Goal: Task Accomplishment & Management: Complete application form

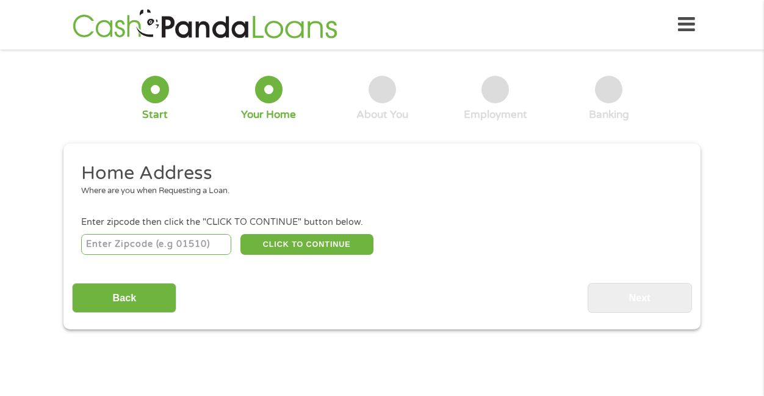
click at [134, 243] on input "number" at bounding box center [156, 244] width 151 height 21
type input "38655"
click at [263, 248] on button "CLICK TO CONTINUE" at bounding box center [307, 244] width 133 height 21
type input "38655"
type input "[GEOGRAPHIC_DATA]"
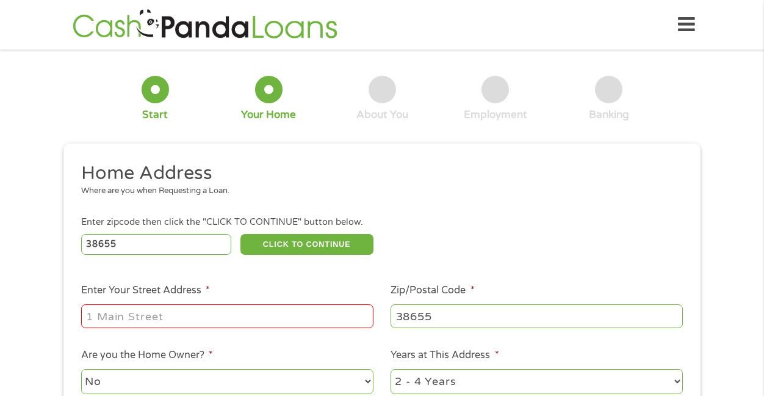
click at [204, 303] on div at bounding box center [227, 316] width 292 height 28
click at [204, 322] on input "Enter Your Street Address *" at bounding box center [227, 315] width 292 height 23
type input "500 [PERSON_NAME] cove"
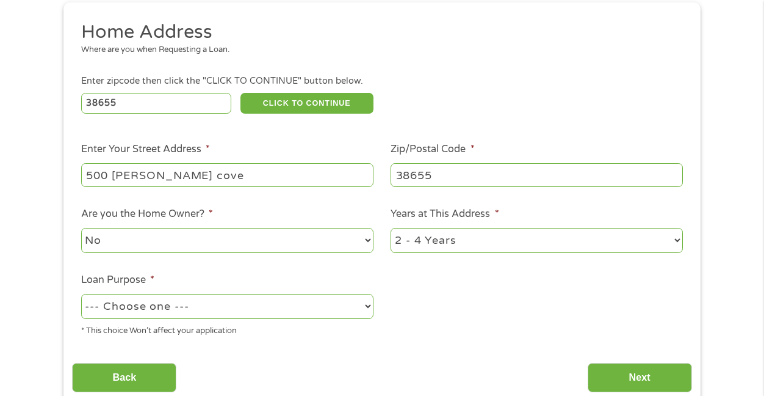
scroll to position [187, 0]
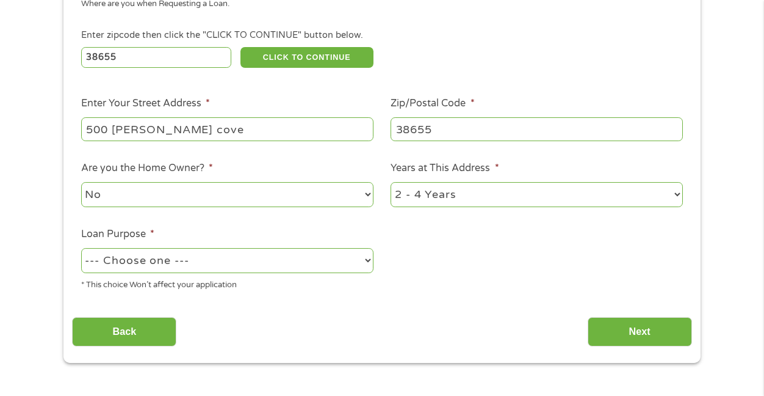
click at [187, 190] on select "No Yes" at bounding box center [227, 194] width 292 height 25
select select "yes"
click at [81, 183] on select "No Yes" at bounding box center [227, 194] width 292 height 25
click at [422, 194] on select "1 Year or less 1 - 2 Years 2 - 4 Years Over 4 Years" at bounding box center [537, 194] width 292 height 25
select select "24months"
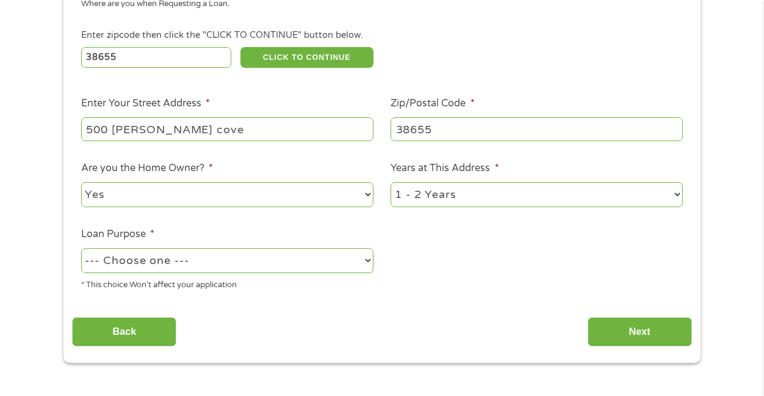
click at [391, 183] on select "1 Year or less 1 - 2 Years 2 - 4 Years Over 4 Years" at bounding box center [537, 194] width 292 height 25
click at [266, 259] on select "--- Choose one --- Pay Bills Debt Consolidation Home Improvement Major Purchase…" at bounding box center [227, 260] width 292 height 25
select select "shorttermcash"
click at [81, 248] on select "--- Choose one --- Pay Bills Debt Consolidation Home Improvement Major Purchase…" at bounding box center [227, 260] width 292 height 25
click at [618, 328] on input "Next" at bounding box center [640, 332] width 104 height 30
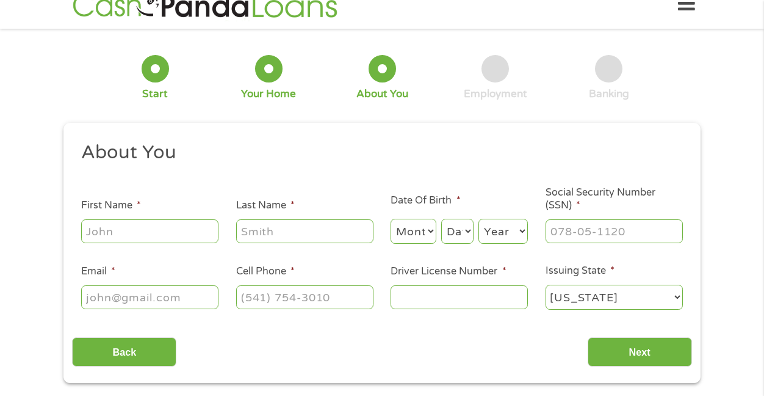
scroll to position [0, 0]
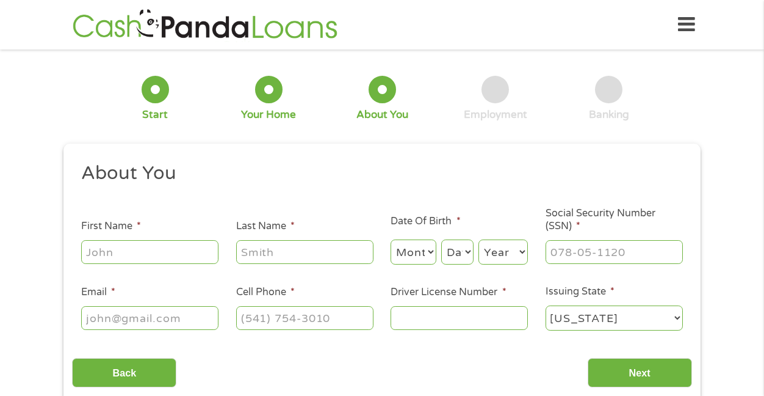
click at [189, 244] on input "First Name *" at bounding box center [149, 251] width 137 height 23
type input "[PERSON_NAME]"
type input "[EMAIL_ADDRESS][DOMAIN_NAME]"
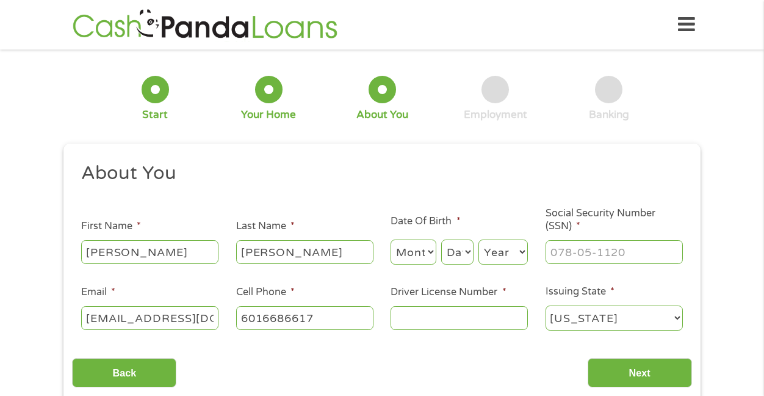
type input "[PHONE_NUMBER]"
click at [494, 322] on input "Driver License Number *" at bounding box center [459, 317] width 137 height 23
click at [492, 321] on input "Driver License Number *" at bounding box center [459, 317] width 137 height 23
click at [616, 263] on input "___-__-____" at bounding box center [614, 251] width 137 height 23
type input "426-79-0232"
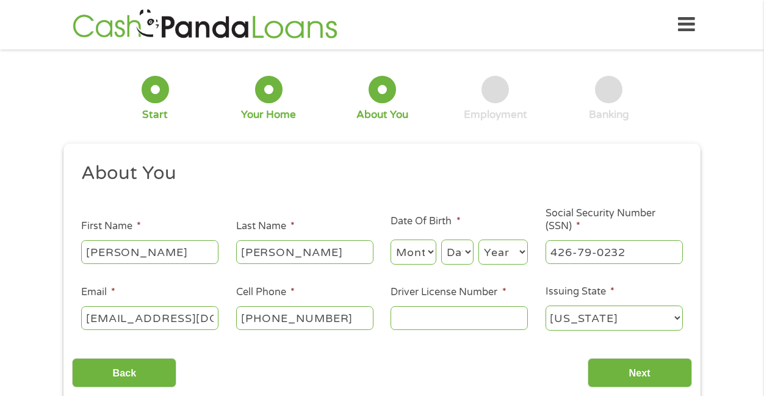
click at [421, 318] on input "Driver License Number *" at bounding box center [459, 317] width 137 height 23
type input "0"
type input "802130250"
click at [609, 375] on input "Next" at bounding box center [640, 373] width 104 height 30
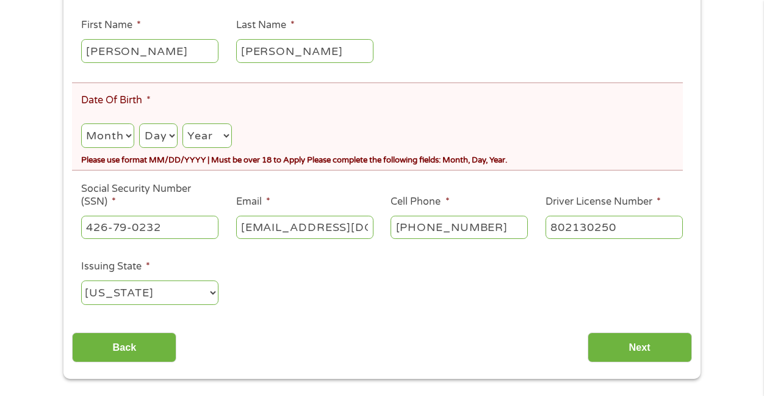
scroll to position [236, 0]
click at [117, 142] on select "Month 1 2 3 4 5 6 7 8 9 10 11 12" at bounding box center [107, 135] width 53 height 25
select select "3"
click at [81, 123] on select "Month 1 2 3 4 5 6 7 8 9 10 11 12" at bounding box center [107, 135] width 53 height 25
click at [140, 145] on div "Month Month 1 2 3 4 5 6 7 8 9 10 11 12 Day Day 1 2 3 4 5 6 7 8 9 10 11 12 13 14…" at bounding box center [382, 131] width 602 height 35
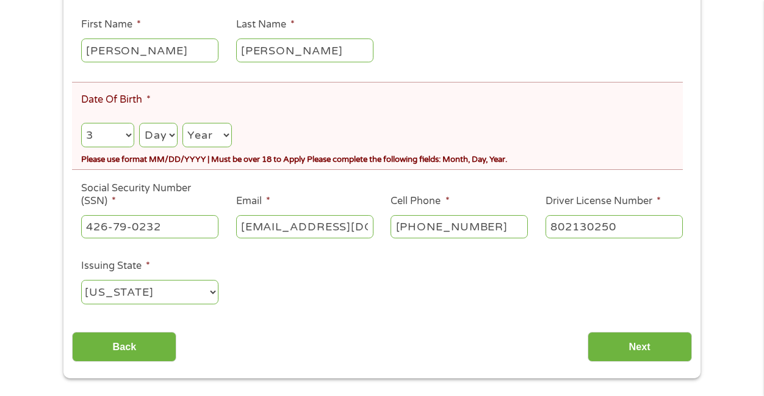
click at [150, 145] on select "Day 1 2 3 4 5 6 7 8 9 10 11 12 13 14 15 16 17 18 19 20 21 22 23 24 25 26 27 28 …" at bounding box center [158, 135] width 38 height 25
select select "9"
click at [140, 123] on select "Day 1 2 3 4 5 6 7 8 9 10 11 12 13 14 15 16 17 18 19 20 21 22 23 24 25 26 27 28 …" at bounding box center [158, 135] width 38 height 25
click at [219, 140] on select "Year [DATE] 2006 2005 2004 2003 2002 2001 2000 1999 1998 1997 1996 1995 1994 19…" at bounding box center [207, 135] width 49 height 25
select select "1995"
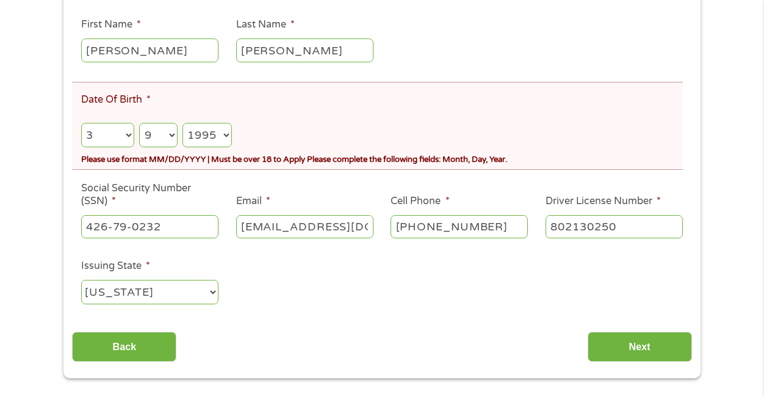
click at [184, 123] on select "Year [DATE] 2006 2005 2004 2003 2002 2001 2000 1999 1998 1997 1996 1995 1994 19…" at bounding box center [207, 135] width 49 height 25
click at [649, 352] on input "Next" at bounding box center [640, 346] width 104 height 30
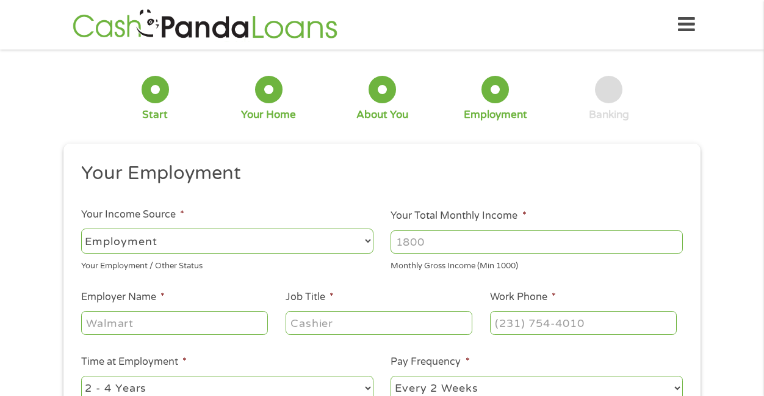
scroll to position [4, 0]
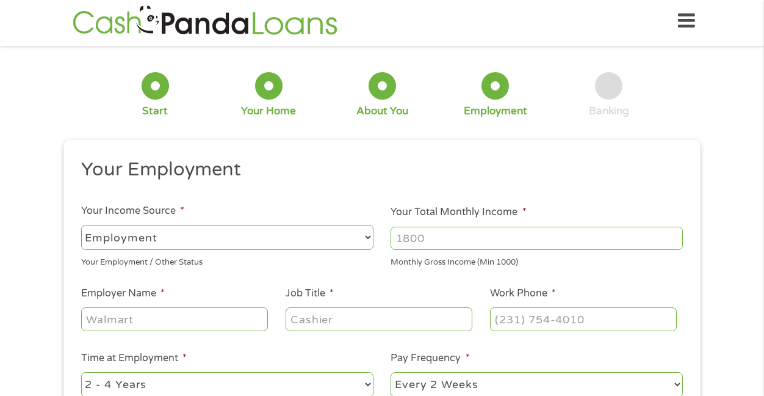
click at [183, 308] on input "Employer Name *" at bounding box center [174, 318] width 187 height 23
type input "equipro holdings"
click at [326, 324] on input "Job Title *" at bounding box center [379, 318] width 187 height 23
type input "marketing director"
click at [527, 318] on input "(___) ___-____" at bounding box center [583, 318] width 187 height 23
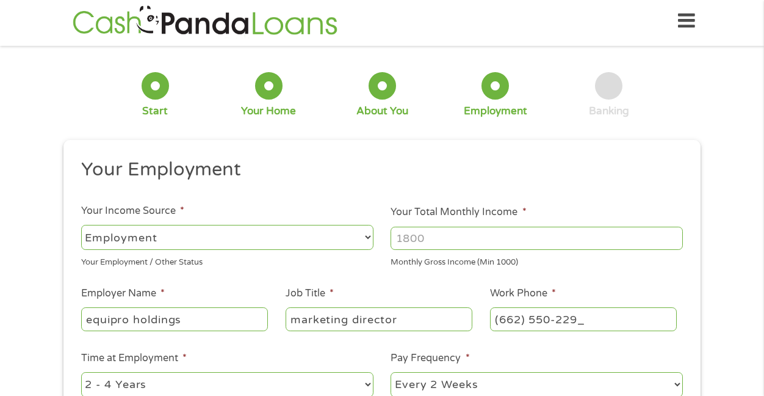
type input "[PHONE_NUMBER]"
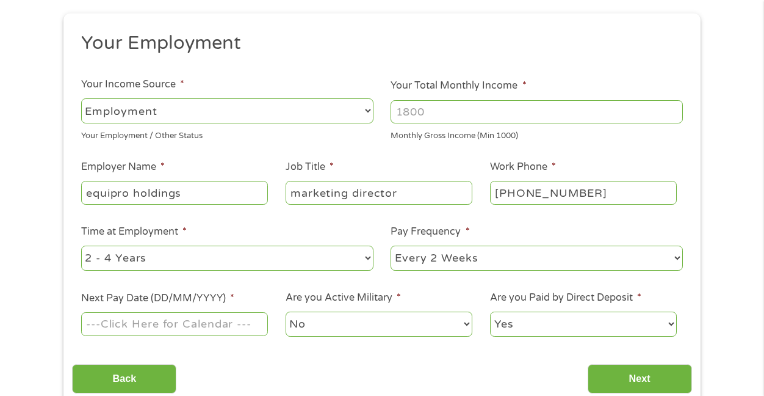
scroll to position [165, 0]
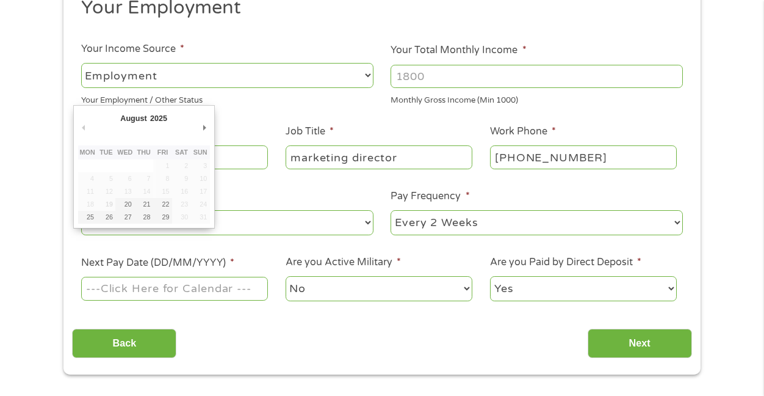
click at [233, 291] on input "Next Pay Date (DD/MM/YYYY) *" at bounding box center [174, 288] width 187 height 23
type input "[DATE]"
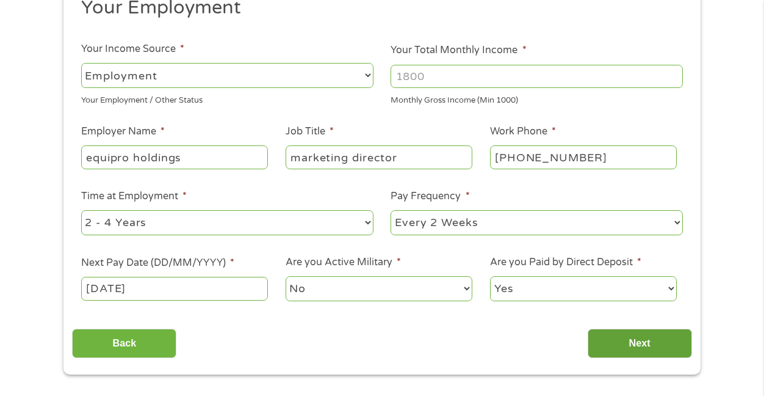
click at [599, 329] on input "Next" at bounding box center [640, 343] width 104 height 30
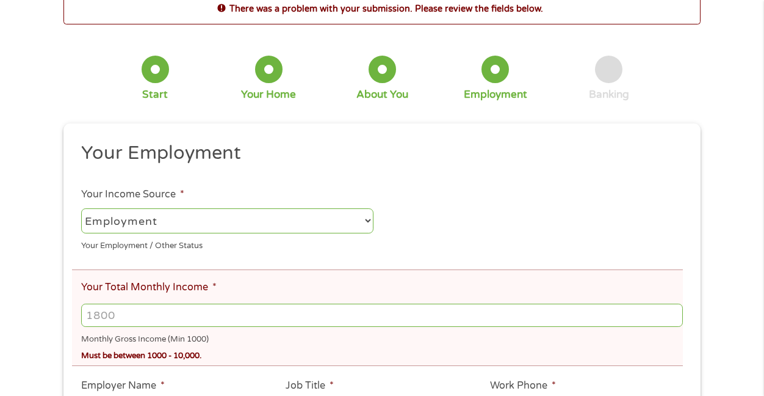
click at [606, 342] on ul "Your Employment Your Income Source * --- Choose one --- Employment [DEMOGRAPHIC…" at bounding box center [382, 353] width 620 height 425
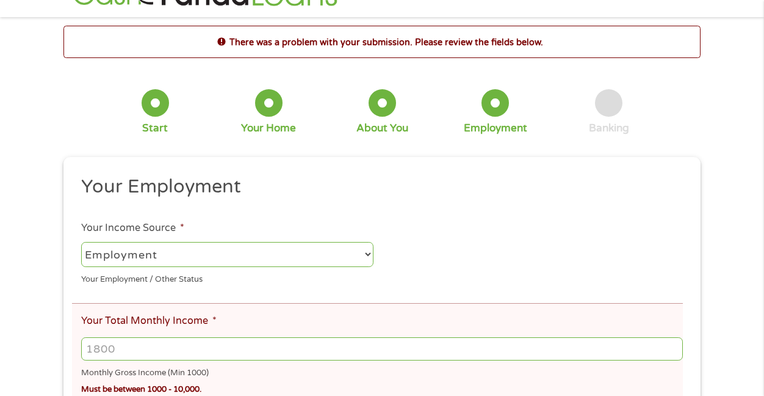
scroll to position [34, 0]
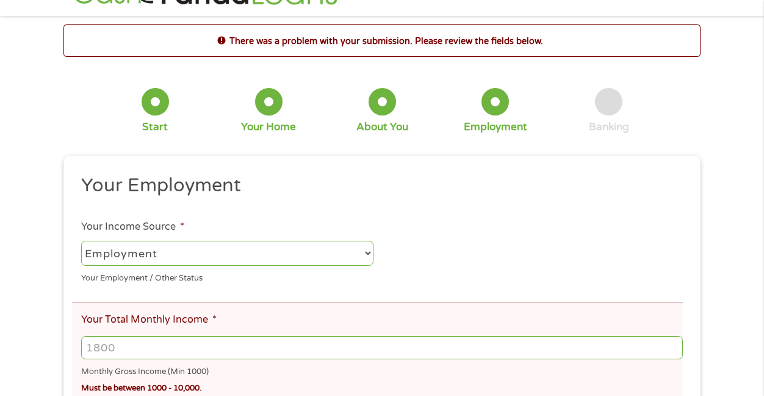
click at [291, 245] on select "--- Choose one --- Employment [DEMOGRAPHIC_DATA] Benefits" at bounding box center [227, 253] width 292 height 25
click at [81, 241] on select "--- Choose one --- Employment [DEMOGRAPHIC_DATA] Benefits" at bounding box center [227, 253] width 292 height 25
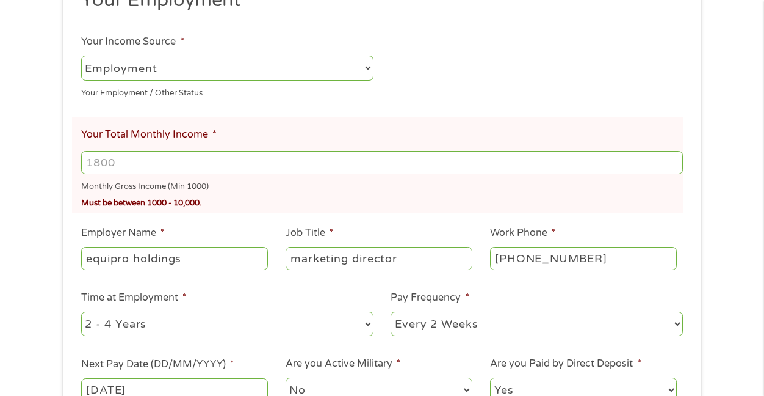
scroll to position [319, 0]
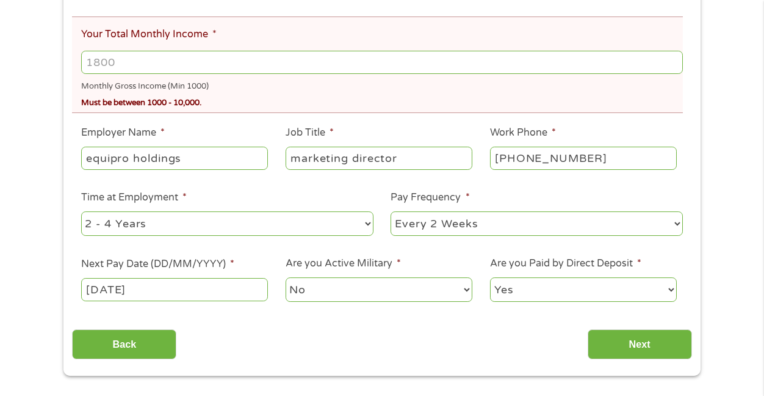
click at [191, 66] on input "Your Total Monthly Income *" at bounding box center [382, 62] width 602 height 23
type input "4100"
click at [610, 341] on input "Next" at bounding box center [640, 344] width 104 height 30
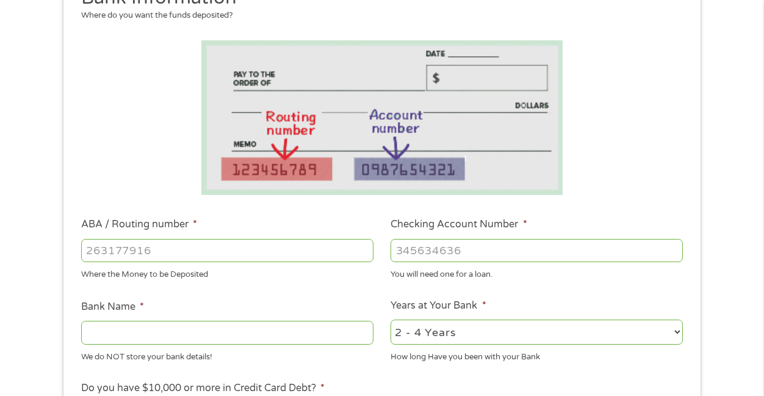
scroll to position [175, 0]
click at [187, 258] on input "ABA / Routing number *" at bounding box center [227, 250] width 292 height 23
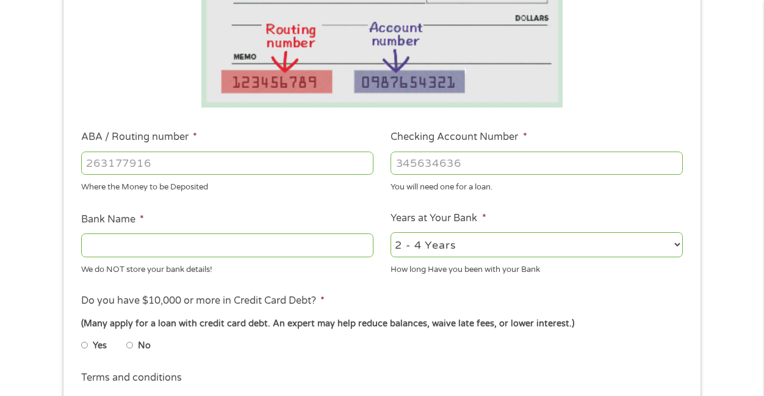
scroll to position [294, 0]
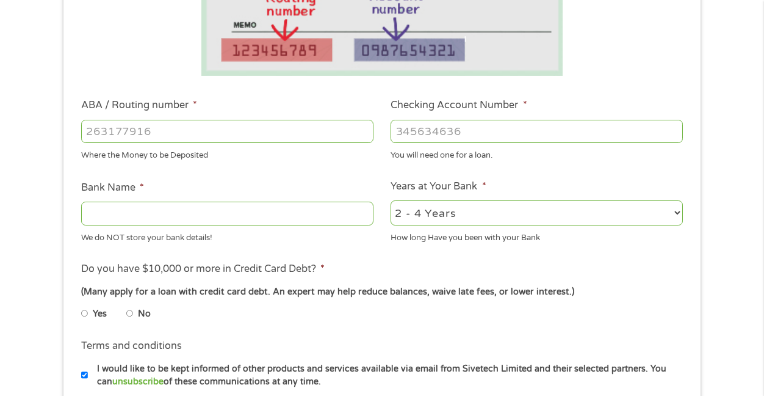
click at [186, 222] on input "Bank Name *" at bounding box center [227, 212] width 292 height 23
type input "regions"
click at [188, 133] on input "ABA / Routing number *" at bounding box center [227, 131] width 292 height 23
click at [237, 128] on input "ABA / Routing number *" at bounding box center [227, 131] width 292 height 23
type input "065305436"
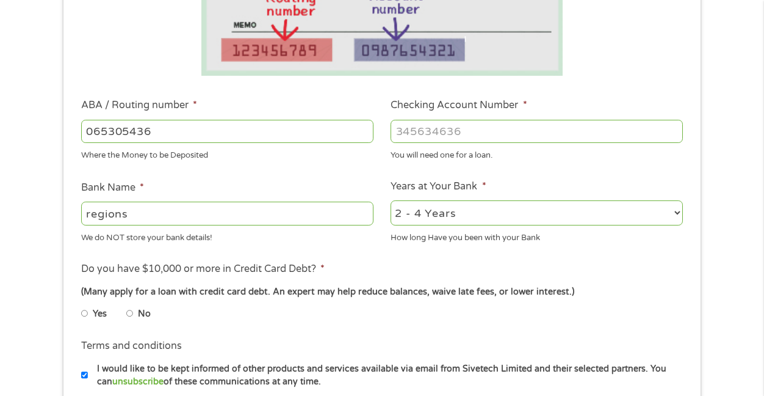
type input "REGIONS BANK"
type input "065305436"
click at [428, 128] on input "Checking Account Number *" at bounding box center [537, 131] width 292 height 23
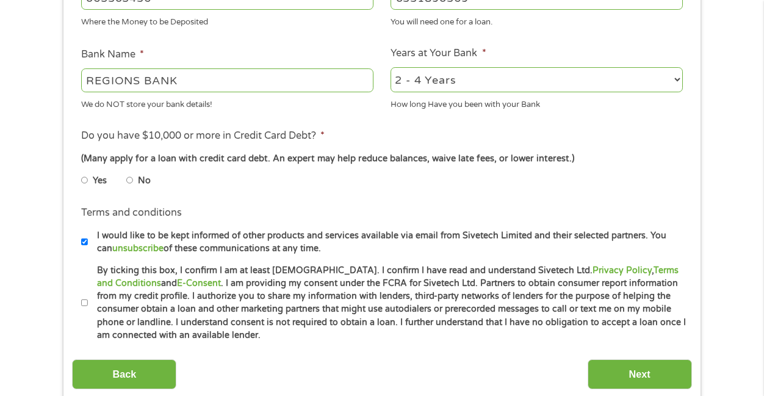
type input "0331890369"
click at [138, 186] on label "No" at bounding box center [144, 180] width 13 height 13
click at [134, 186] on input "No" at bounding box center [129, 180] width 7 height 20
radio input "true"
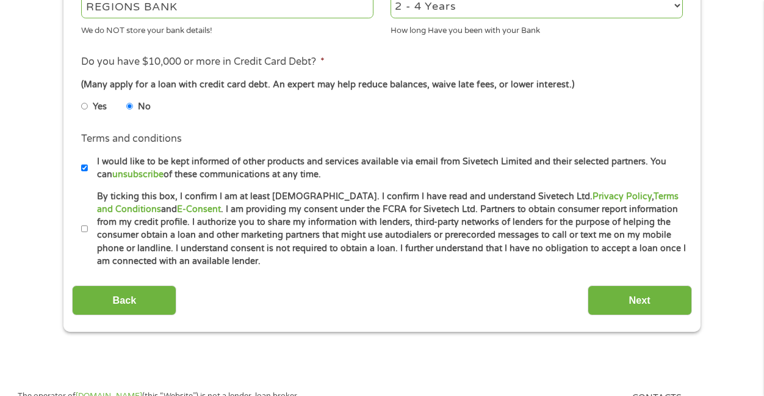
scroll to position [505, 0]
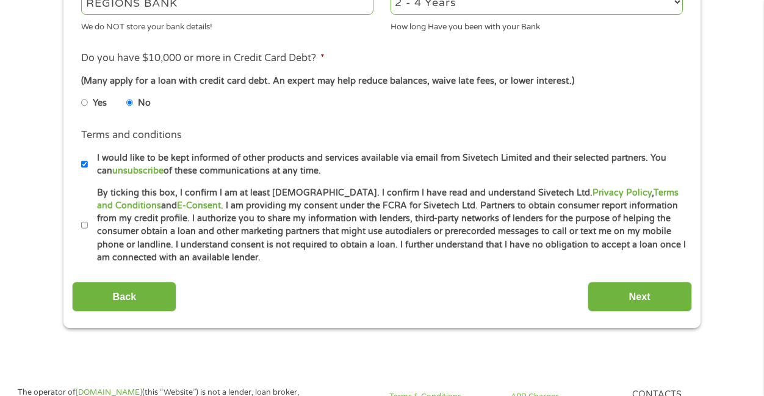
click at [85, 230] on input "By ticking this box, I confirm I am at least [DEMOGRAPHIC_DATA]. I confirm I ha…" at bounding box center [84, 225] width 7 height 20
checkbox input "true"
click at [653, 310] on input "Next" at bounding box center [640, 296] width 104 height 30
click at [630, 289] on input "Next" at bounding box center [640, 296] width 104 height 30
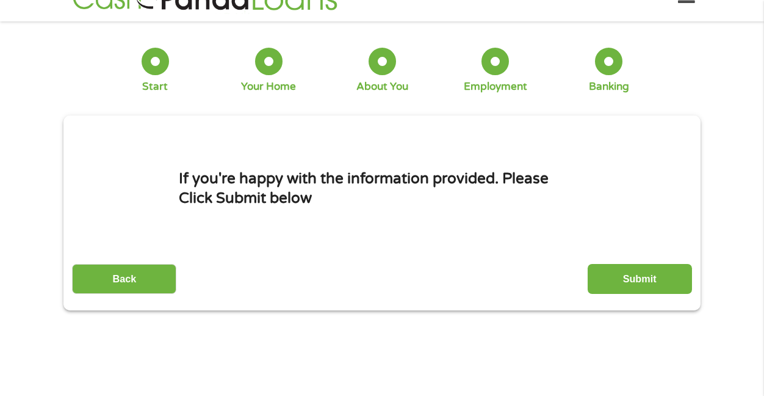
scroll to position [0, 0]
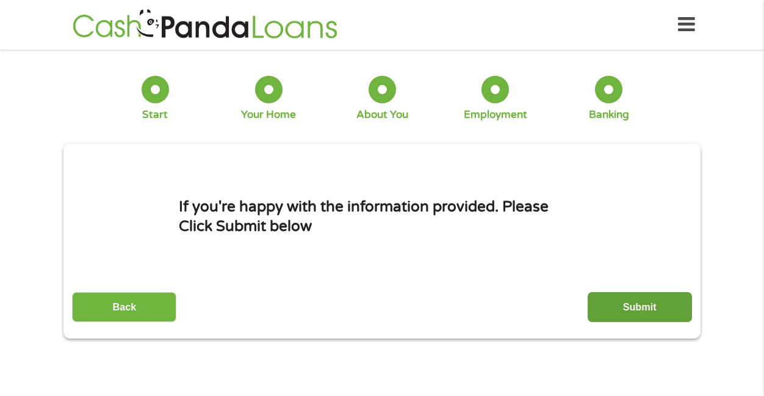
click at [636, 312] on input "Submit" at bounding box center [640, 307] width 104 height 30
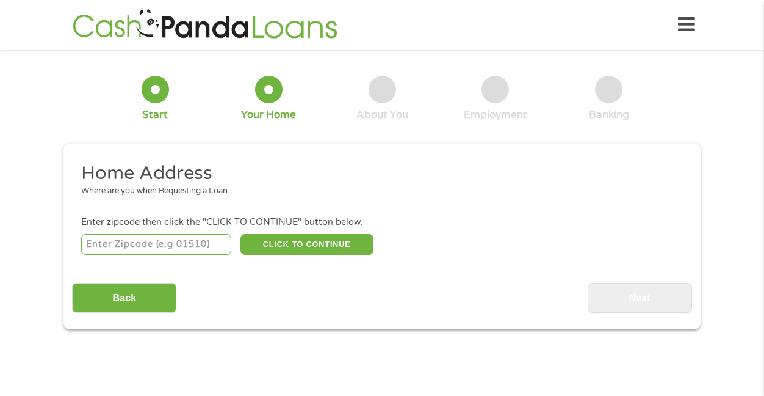
scroll to position [39, 0]
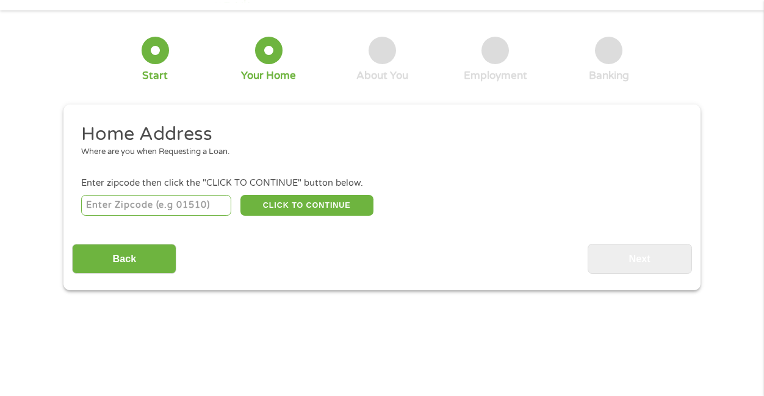
click at [126, 200] on input "number" at bounding box center [156, 205] width 151 height 21
type input "38655"
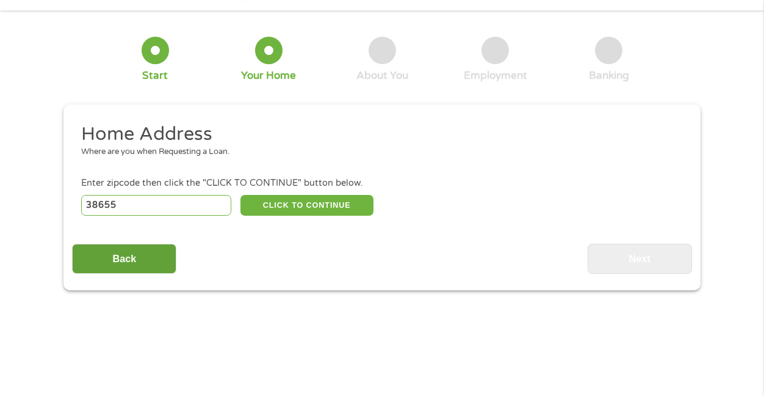
click at [168, 258] on input "Back" at bounding box center [124, 259] width 104 height 30
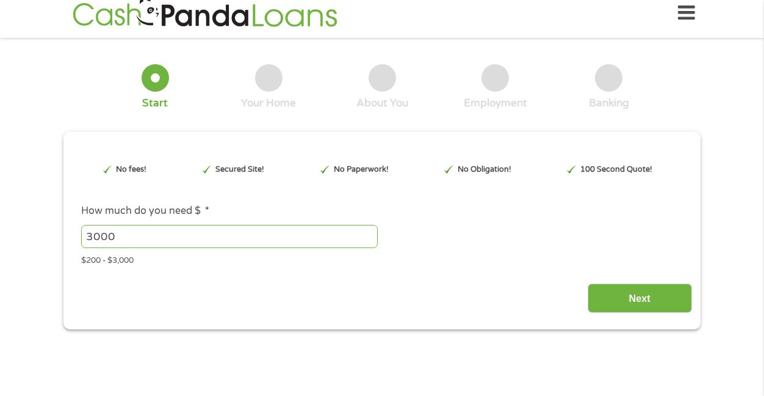
scroll to position [0, 0]
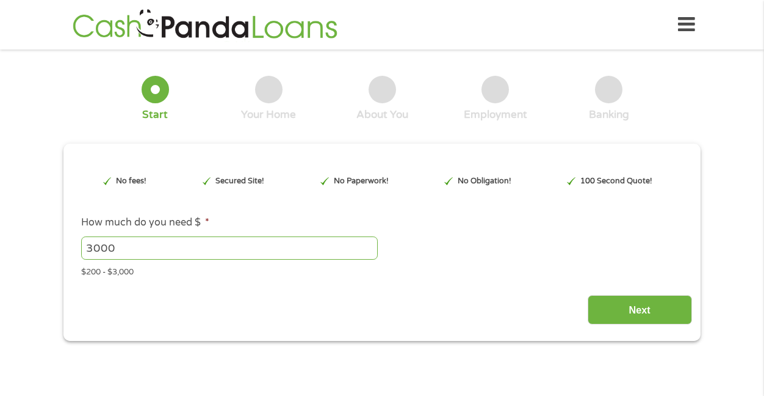
click at [224, 244] on input "3000" at bounding box center [229, 247] width 297 height 23
click at [623, 311] on input "Next" at bounding box center [640, 310] width 104 height 30
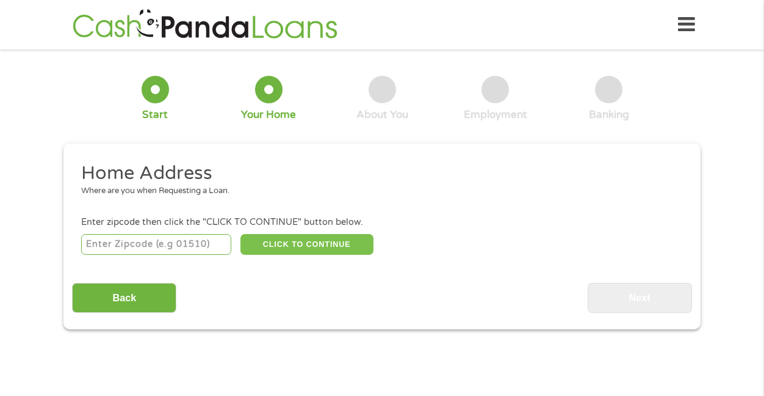
click at [259, 250] on button "CLICK TO CONTINUE" at bounding box center [307, 244] width 133 height 21
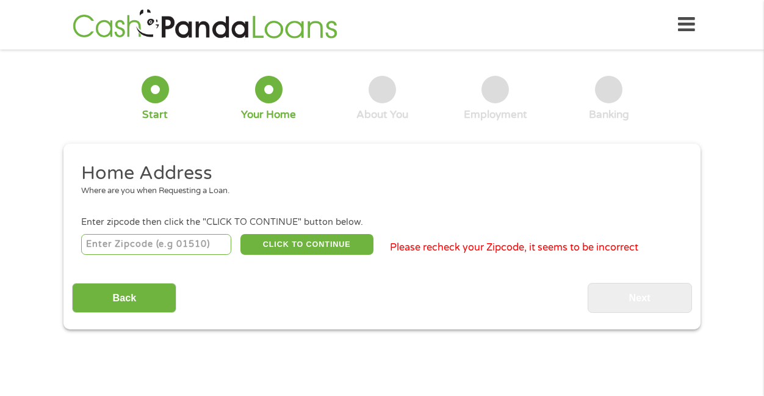
click at [195, 244] on input "number" at bounding box center [156, 244] width 151 height 21
type input "38655"
click at [288, 247] on button "CLICK TO CONTINUE" at bounding box center [307, 244] width 133 height 21
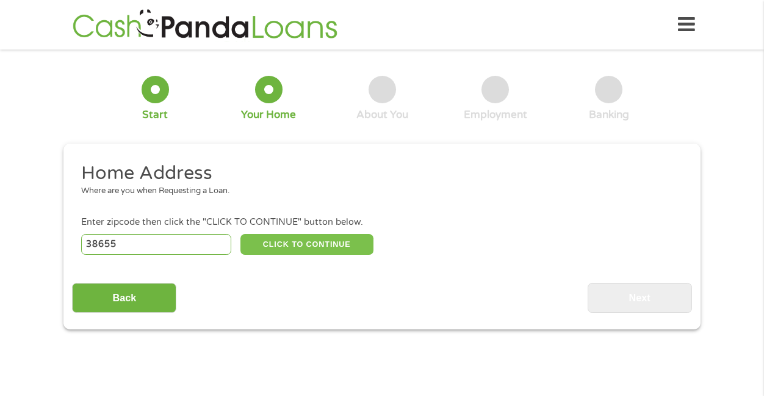
type input "38655"
type input "[GEOGRAPHIC_DATA]"
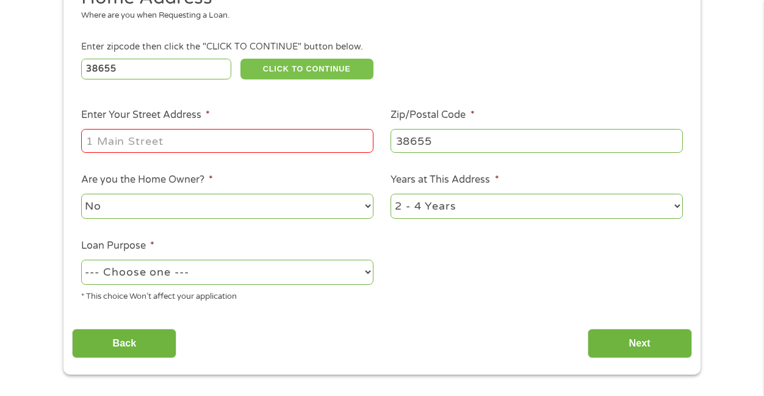
scroll to position [176, 0]
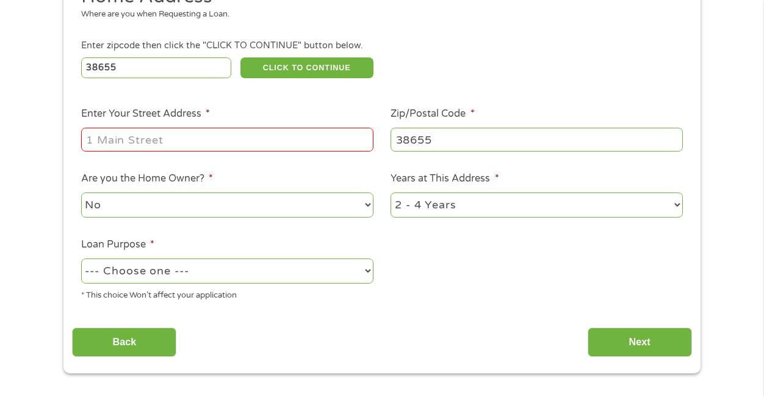
click at [225, 208] on select "No Yes" at bounding box center [227, 204] width 292 height 25
select select "yes"
click at [81, 193] on select "No Yes" at bounding box center [227, 204] width 292 height 25
click at [214, 149] on input "Enter Your Street Address *" at bounding box center [227, 139] width 292 height 23
type input "500 [PERSON_NAME] cove"
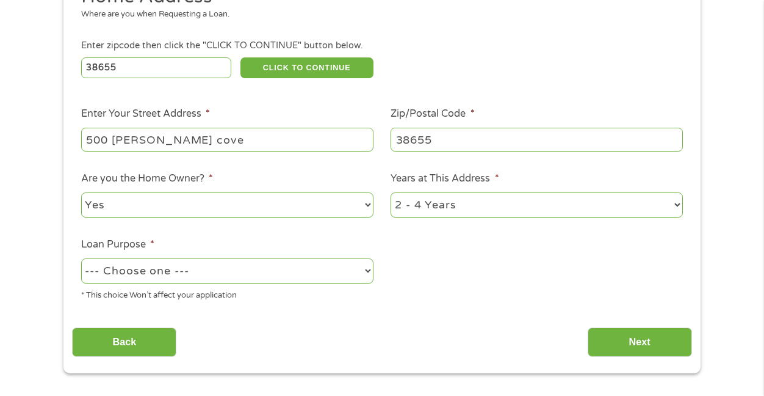
click at [412, 210] on select "1 Year or less 1 - 2 Years 2 - 4 Years Over 4 Years" at bounding box center [537, 204] width 292 height 25
select select "24months"
click at [391, 193] on select "1 Year or less 1 - 2 Years 2 - 4 Years Over 4 Years" at bounding box center [537, 204] width 292 height 25
click at [265, 267] on select "--- Choose one --- Pay Bills Debt Consolidation Home Improvement Major Purchase…" at bounding box center [227, 270] width 292 height 25
select select "homeimprovement"
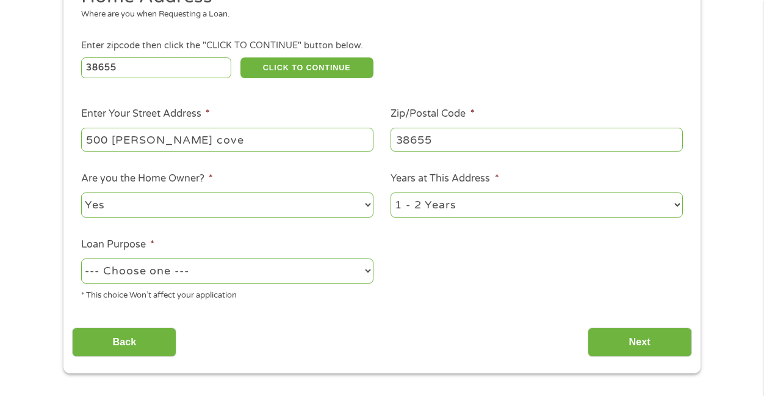
click at [81, 259] on select "--- Choose one --- Pay Bills Debt Consolidation Home Improvement Major Purchase…" at bounding box center [227, 270] width 292 height 25
click at [615, 347] on input "Next" at bounding box center [640, 342] width 104 height 30
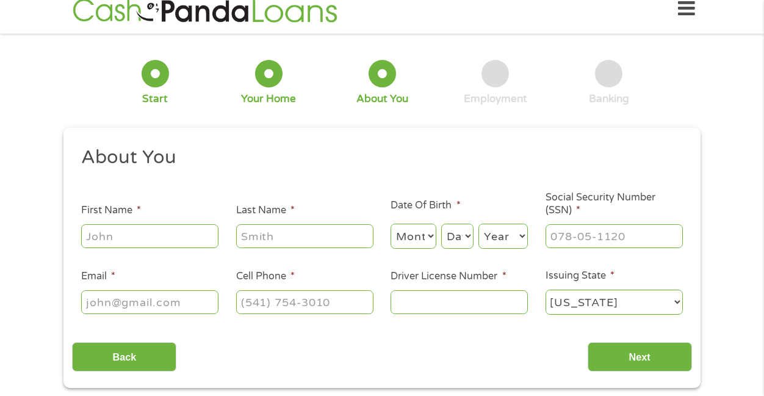
scroll to position [0, 0]
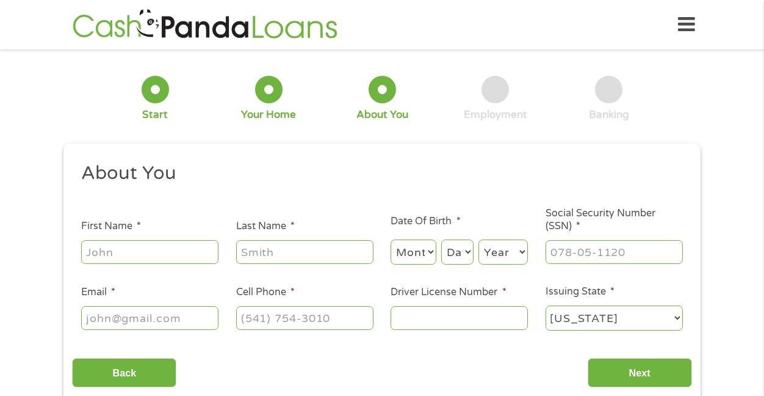
click at [131, 247] on input "First Name *" at bounding box center [149, 251] width 137 height 23
type input "[PERSON_NAME]"
type input "[EMAIL_ADDRESS][DOMAIN_NAME]"
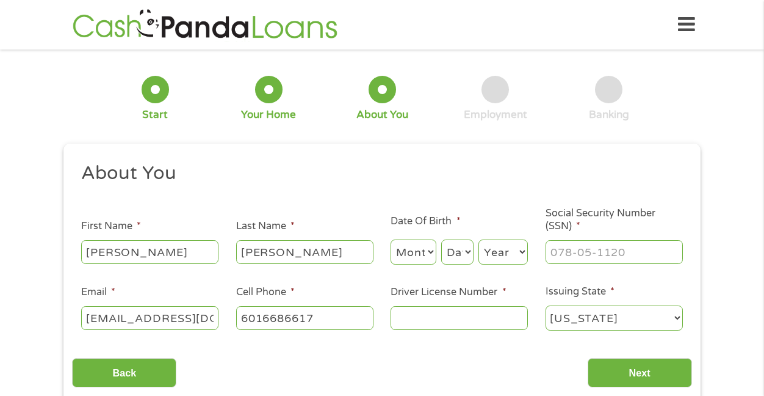
type input "[PHONE_NUMBER]"
click at [421, 259] on select "Month 1 2 3 4 5 6 7 8 9 10 11 12" at bounding box center [414, 251] width 46 height 25
select select "3"
click at [391, 240] on select "Month 1 2 3 4 5 6 7 8 9 10 11 12" at bounding box center [414, 251] width 46 height 25
click at [456, 254] on select "Day 1 2 3 4 5 6 7 8 9 10 11 12 13 14 15 16 17 18 19 20 21 22 23 24 25 26 27 28 …" at bounding box center [457, 251] width 32 height 25
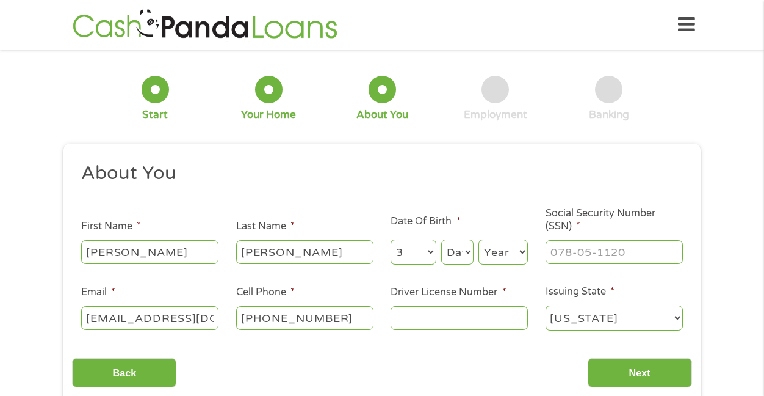
select select "9"
click at [441, 240] on select "Day 1 2 3 4 5 6 7 8 9 10 11 12 13 14 15 16 17 18 19 20 21 22 23 24 25 26 27 28 …" at bounding box center [457, 251] width 32 height 25
click at [495, 262] on select "Year [DATE] 2006 2005 2004 2003 2002 2001 2000 1999 1998 1997 1996 1995 1994 19…" at bounding box center [503, 251] width 49 height 25
select select "1995"
click at [479, 240] on select "Year [DATE] 2006 2005 2004 2003 2002 2001 2000 1999 1998 1997 1996 1995 1994 19…" at bounding box center [503, 251] width 49 height 25
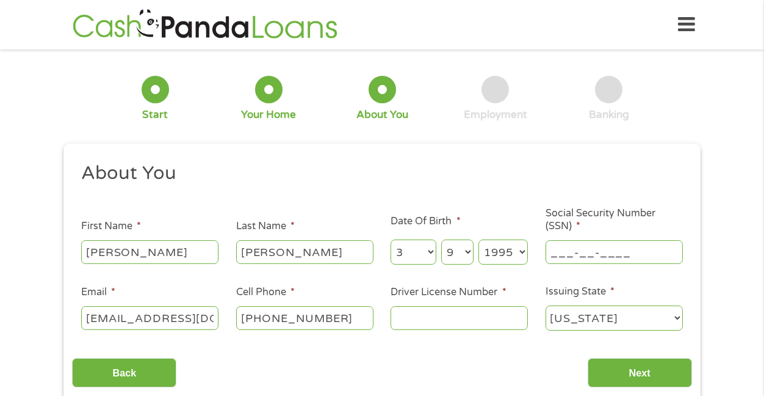
click at [563, 261] on input "___-__-____" at bounding box center [614, 251] width 137 height 23
type input "426-79-0232"
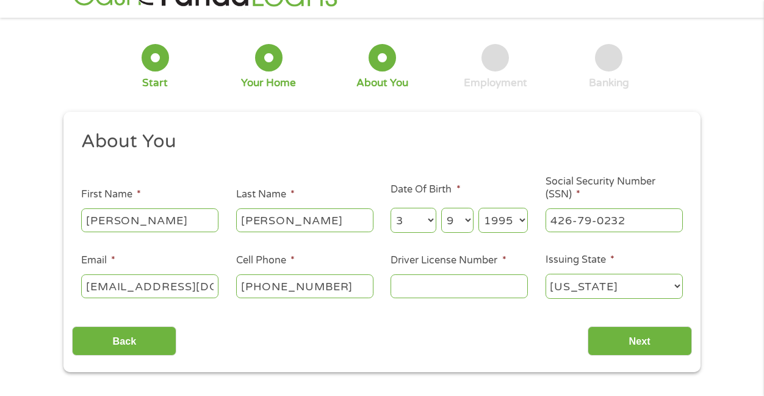
scroll to position [36, 0]
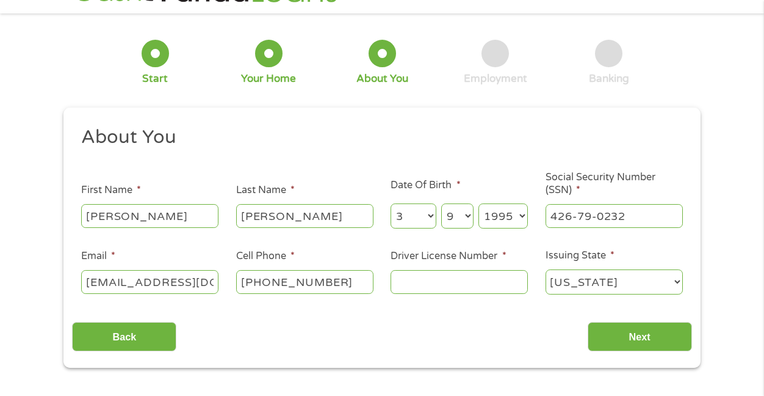
click at [412, 284] on input "Driver License Number *" at bounding box center [459, 281] width 137 height 23
type input "802130250"
click at [609, 333] on input "Next" at bounding box center [640, 337] width 104 height 30
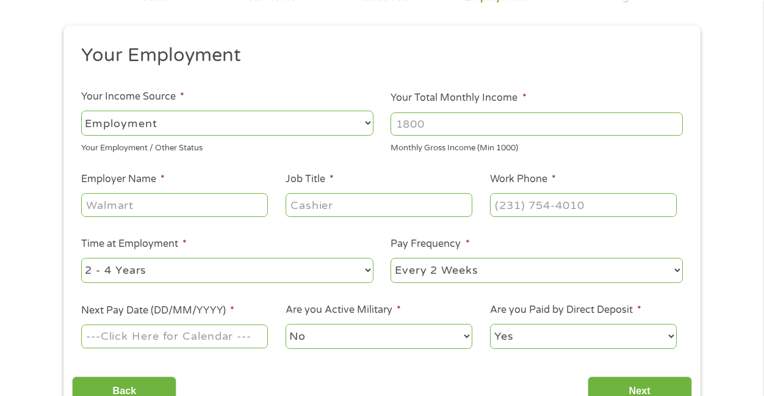
scroll to position [118, 0]
click at [345, 217] on div at bounding box center [379, 204] width 187 height 28
click at [217, 217] on div at bounding box center [174, 204] width 187 height 28
click at [211, 214] on input "Employer Name *" at bounding box center [174, 203] width 187 height 23
type input "EquiPro Holdings"
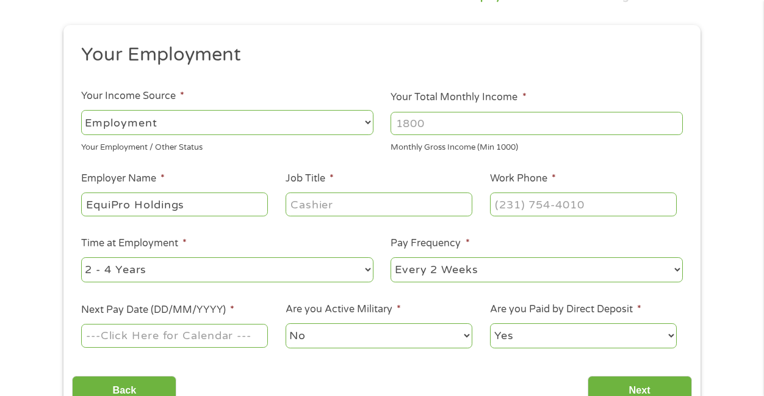
click at [344, 209] on input "Job Title *" at bounding box center [379, 203] width 187 height 23
type input "marketing director"
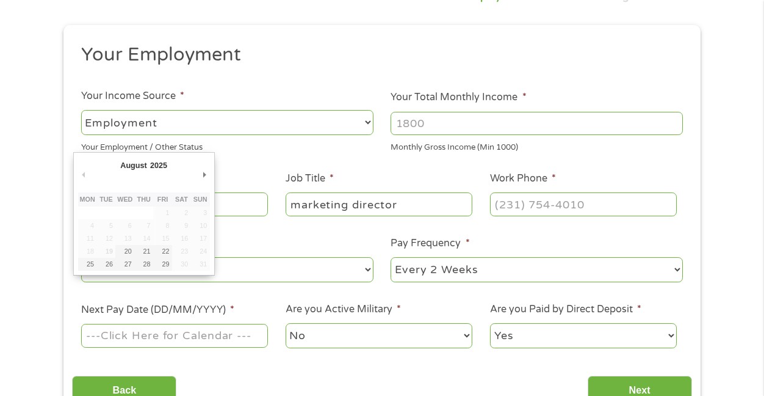
click at [157, 333] on input "Next Pay Date (DD/MM/YYYY) *" at bounding box center [174, 335] width 187 height 23
type input "[DATE]"
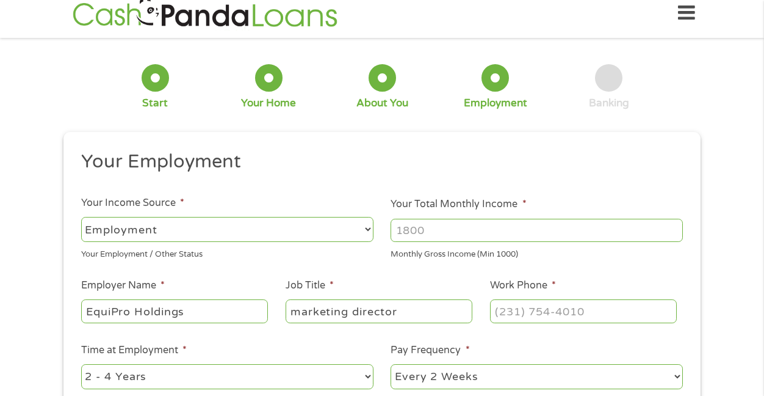
scroll to position [0, 0]
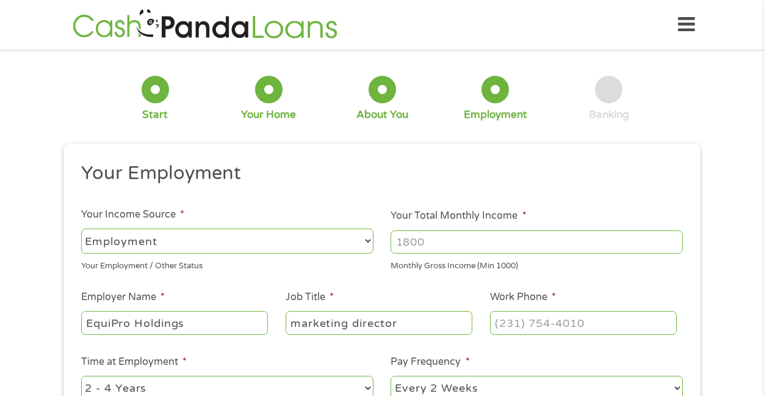
click at [420, 254] on div at bounding box center [537, 242] width 292 height 28
click at [420, 244] on input "Your Total Monthly Income *" at bounding box center [537, 241] width 292 height 23
type input "4"
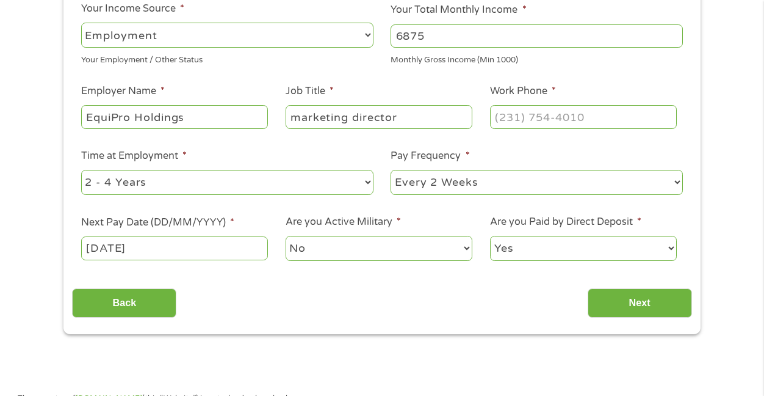
scroll to position [206, 0]
type input "6875"
click at [627, 300] on input "Next" at bounding box center [640, 303] width 104 height 30
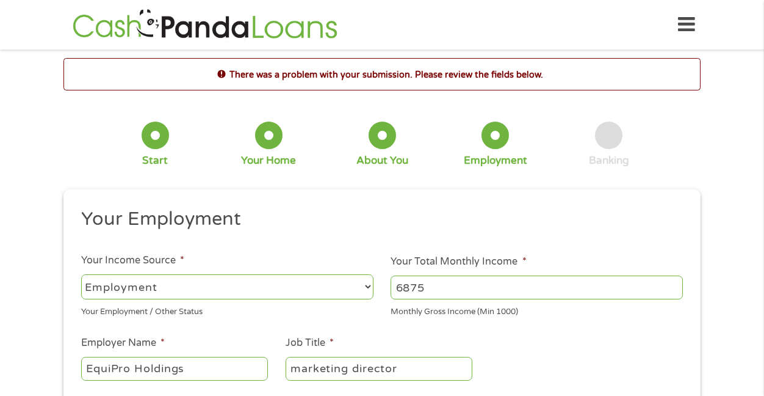
scroll to position [314, 0]
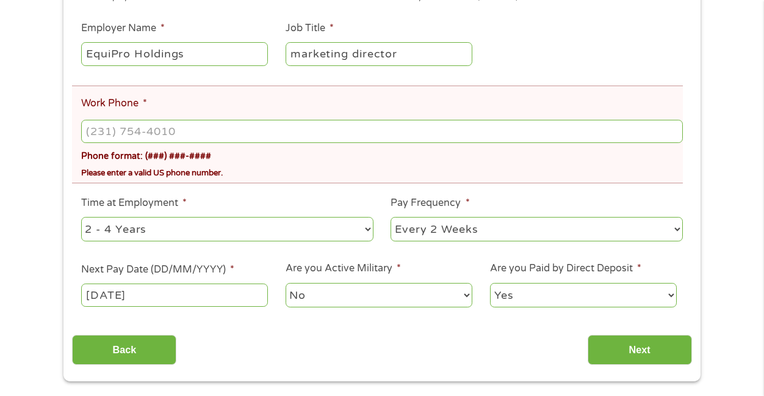
click at [469, 151] on div "Phone format: (###) ###-####" at bounding box center [382, 154] width 602 height 18
click at [467, 139] on input "(___) ___-____" at bounding box center [382, 131] width 602 height 23
type input "[PHONE_NUMBER]"
click at [608, 342] on input "Next" at bounding box center [640, 350] width 104 height 30
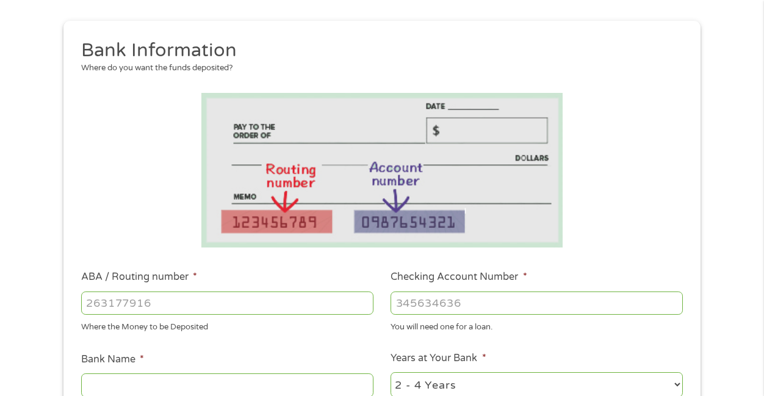
scroll to position [205, 0]
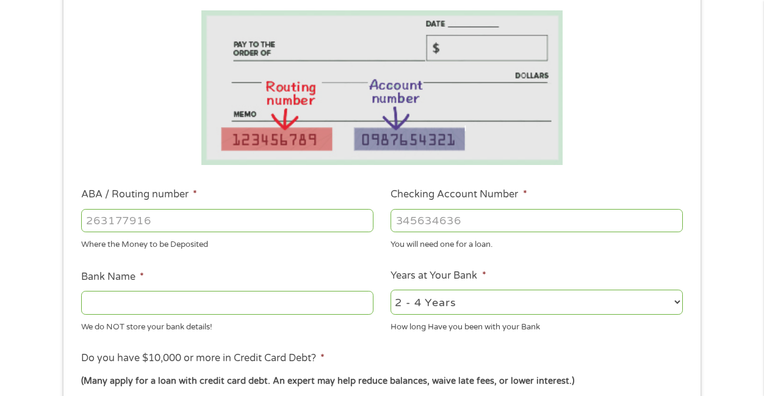
click at [308, 224] on input "ABA / Routing number *" at bounding box center [227, 220] width 292 height 23
click at [258, 223] on input "ABA / Routing number *" at bounding box center [227, 220] width 292 height 23
type input "065305436"
type input "REGIONS BANK"
type input "065305436"
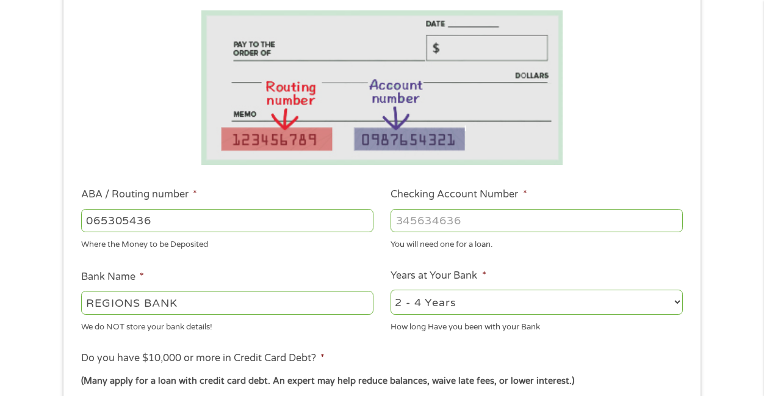
click at [439, 218] on input "Checking Account Number *" at bounding box center [537, 220] width 292 height 23
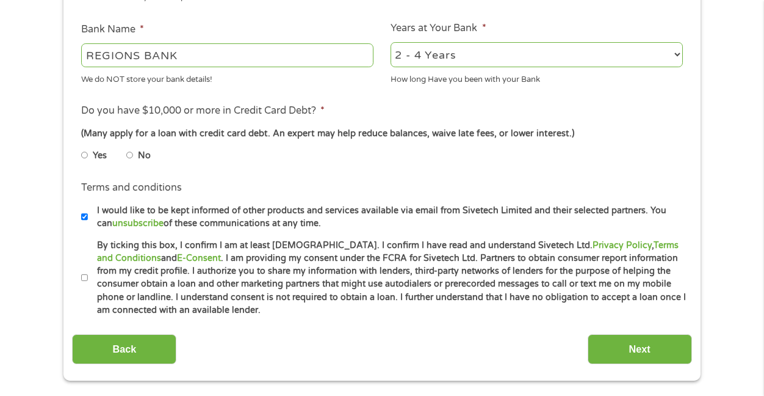
scroll to position [510, 0]
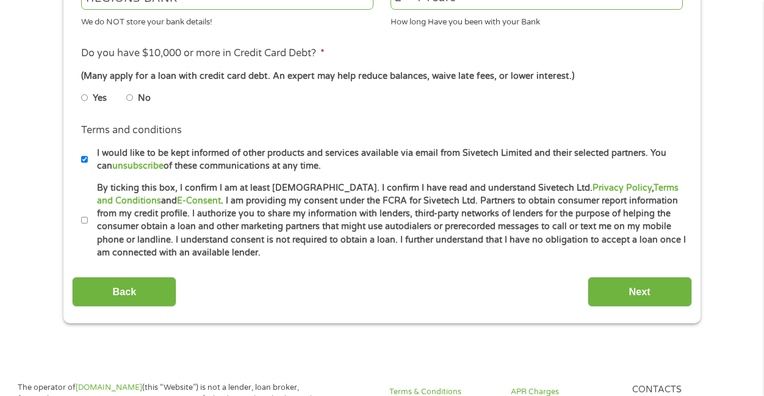
type input "0331890369"
click at [135, 98] on li "No" at bounding box center [148, 98] width 44 height 24
click at [131, 98] on input "No" at bounding box center [129, 98] width 7 height 20
radio input "true"
click at [604, 293] on input "Next" at bounding box center [640, 292] width 104 height 30
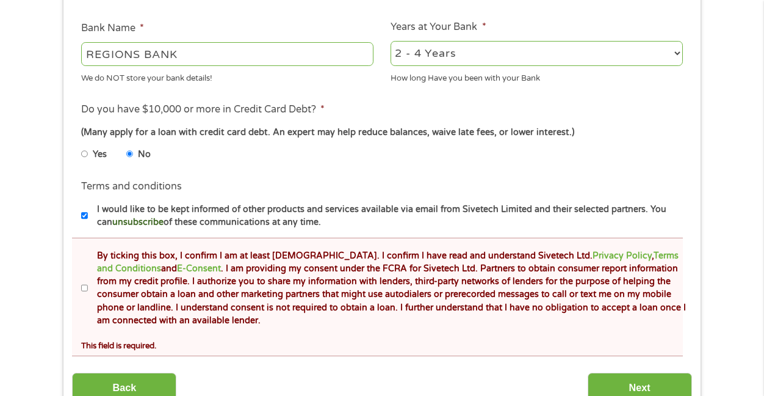
scroll to position [522, 0]
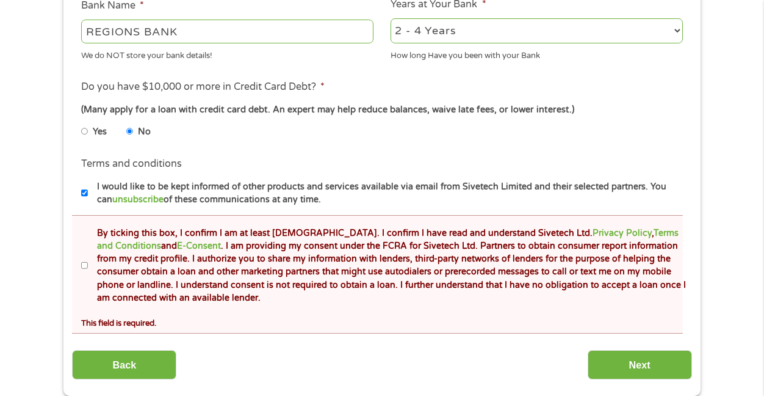
click at [86, 267] on input "By ticking this box, I confirm I am at least [DEMOGRAPHIC_DATA]. I confirm I ha…" at bounding box center [84, 266] width 7 height 20
checkbox input "true"
click at [627, 362] on input "Next" at bounding box center [640, 365] width 104 height 30
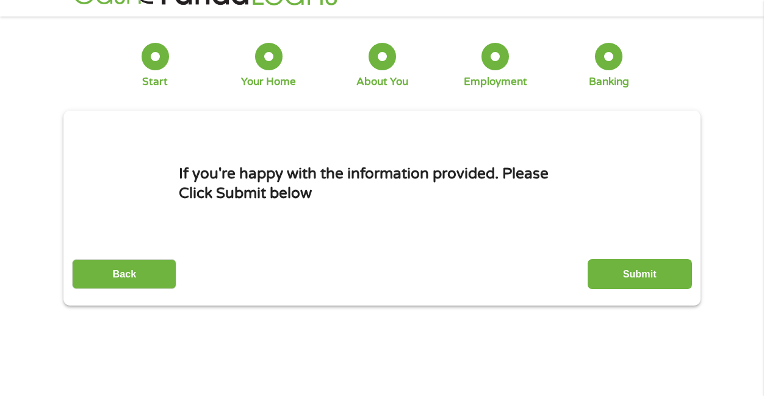
scroll to position [0, 0]
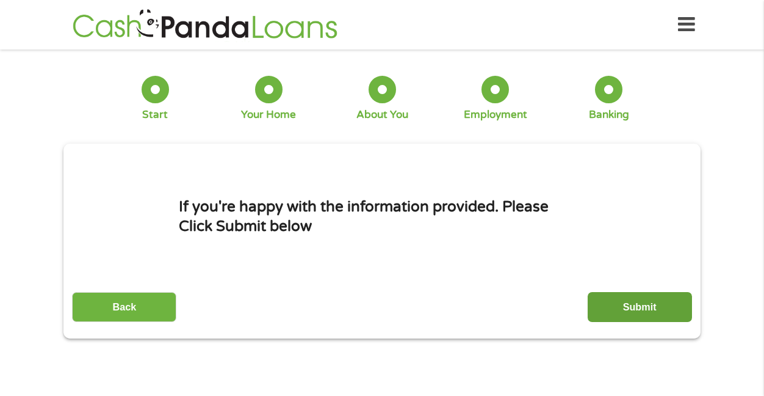
click at [612, 306] on input "Submit" at bounding box center [640, 307] width 104 height 30
